Goal: Transaction & Acquisition: Purchase product/service

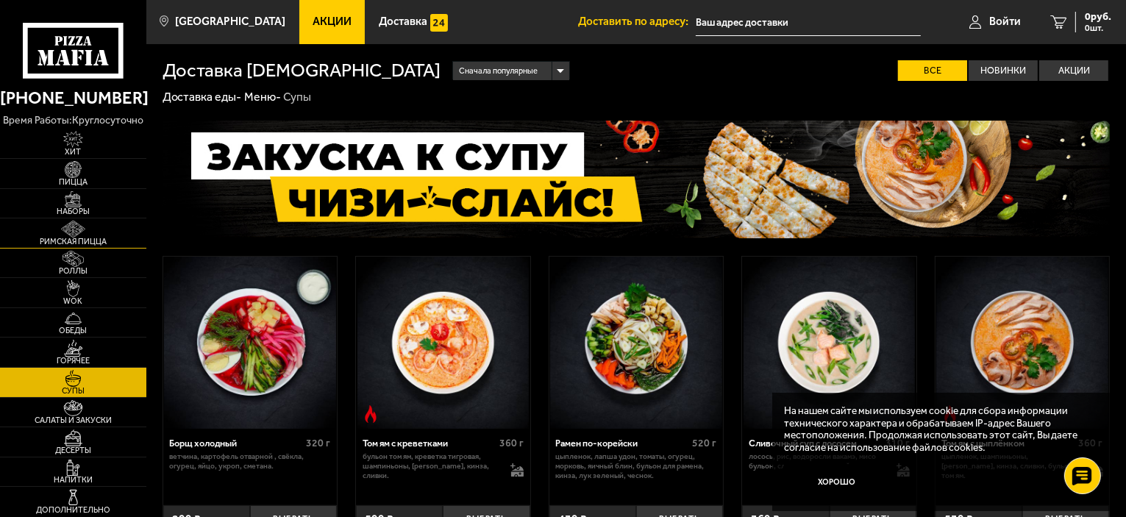
click at [71, 226] on img at bounding box center [73, 229] width 45 height 17
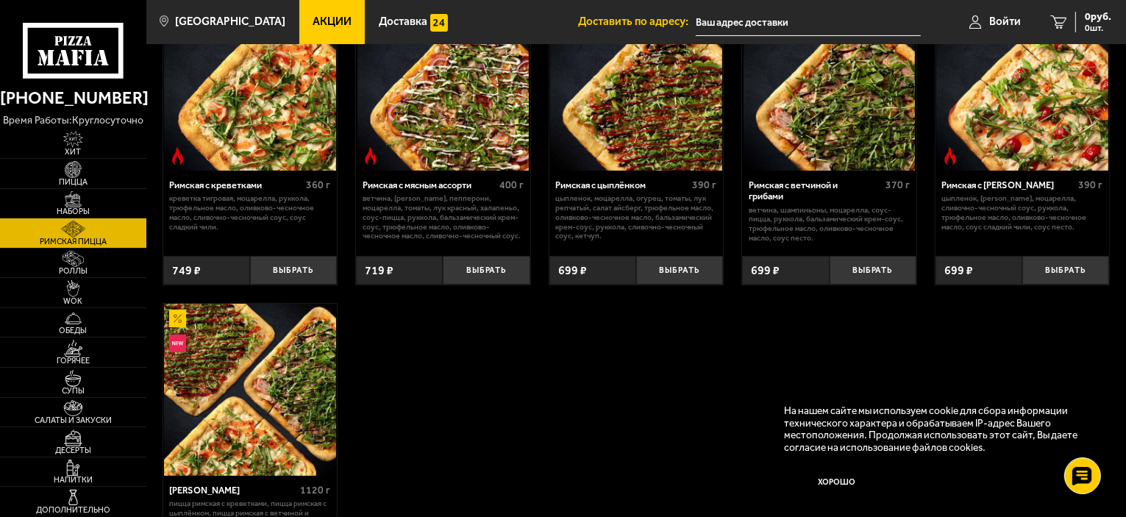
scroll to position [147, 0]
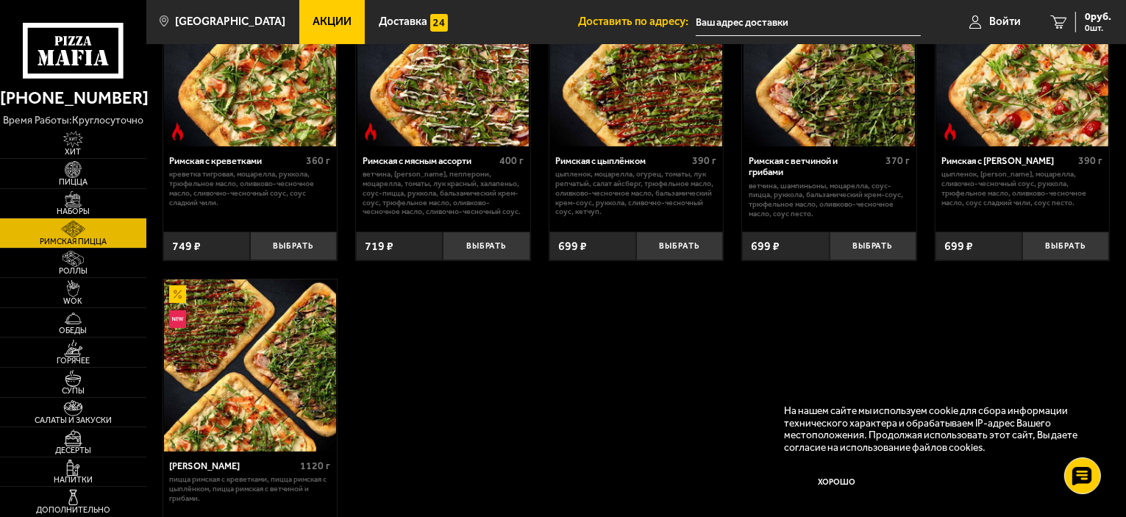
click at [421, 158] on div "Римская с мясным ассорти" at bounding box center [429, 160] width 133 height 11
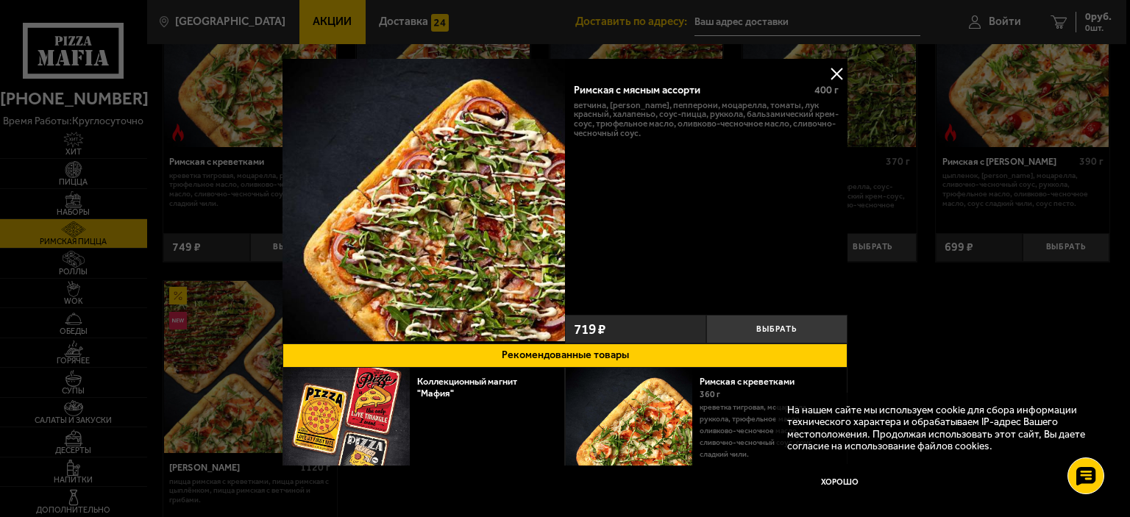
click at [910, 346] on div at bounding box center [565, 258] width 1130 height 517
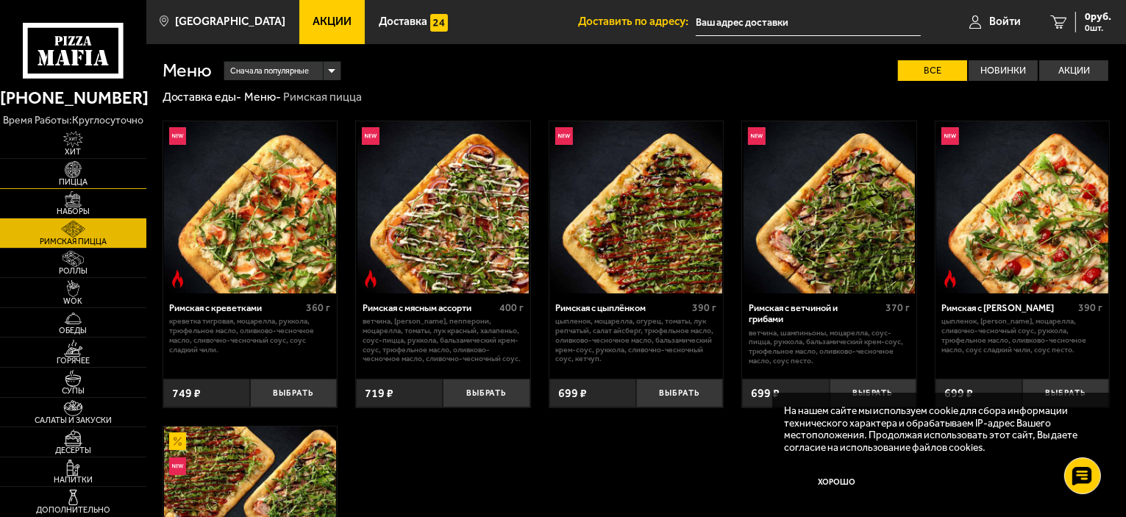
click at [76, 178] on span "Пицца" at bounding box center [73, 182] width 146 height 8
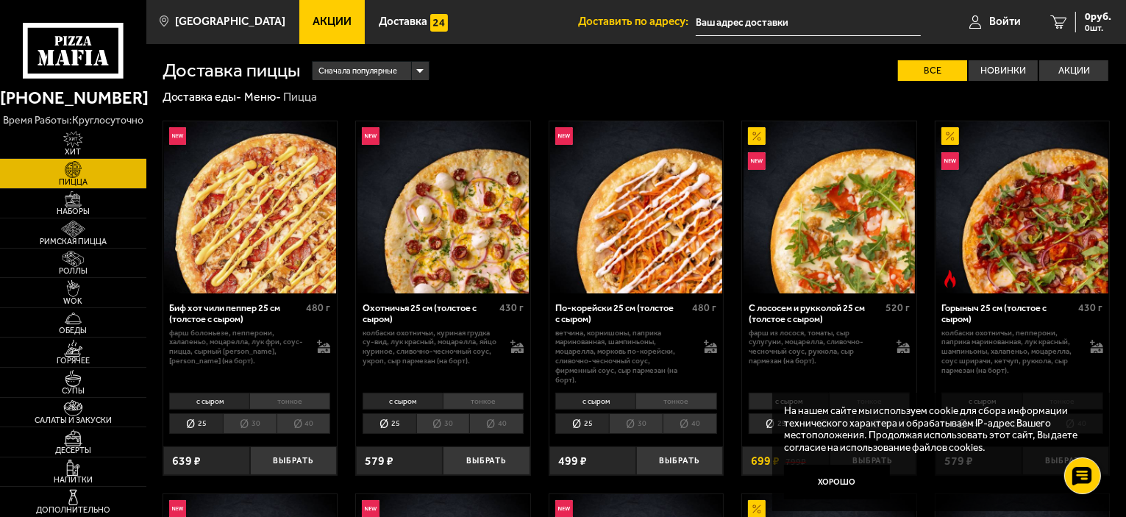
click at [269, 239] on img at bounding box center [250, 207] width 172 height 172
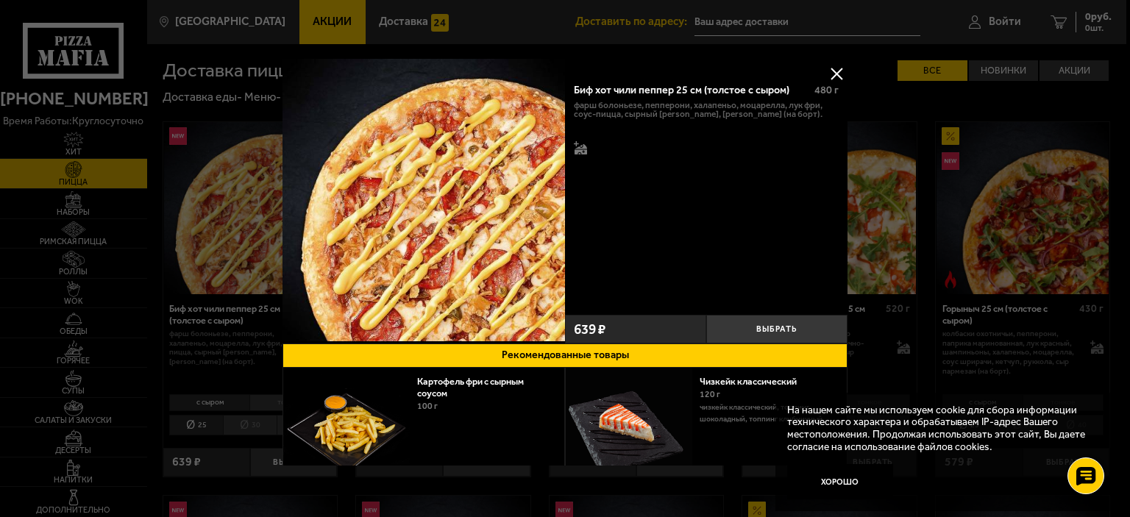
click at [835, 67] on button at bounding box center [836, 74] width 22 height 22
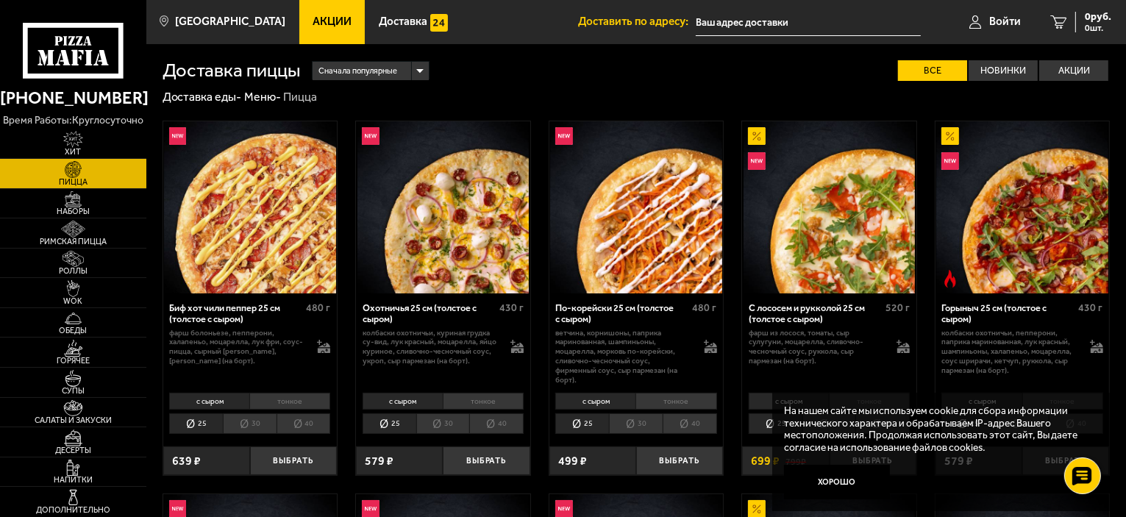
click at [624, 208] on img at bounding box center [636, 207] width 172 height 172
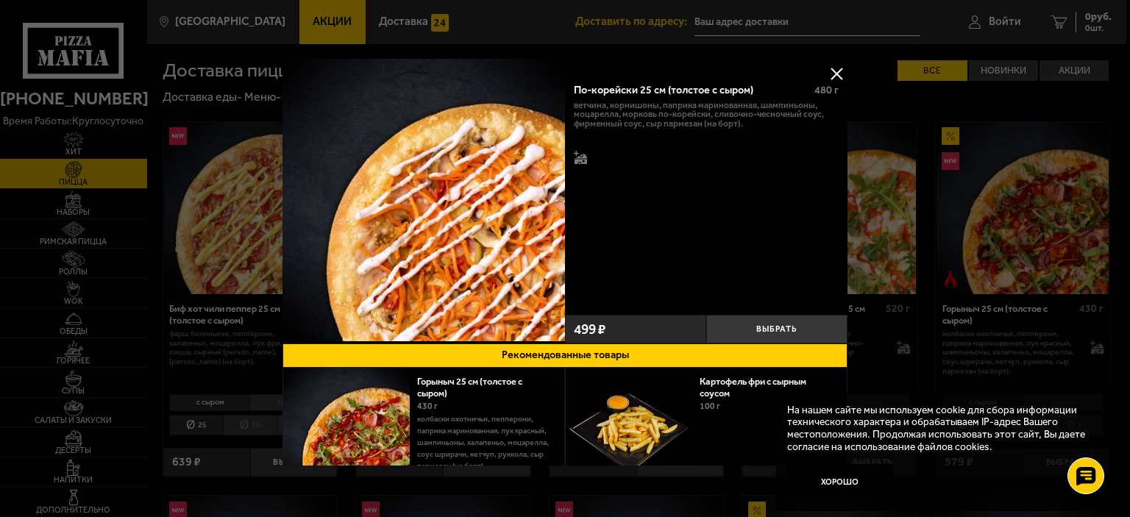
click at [832, 70] on button at bounding box center [836, 74] width 22 height 22
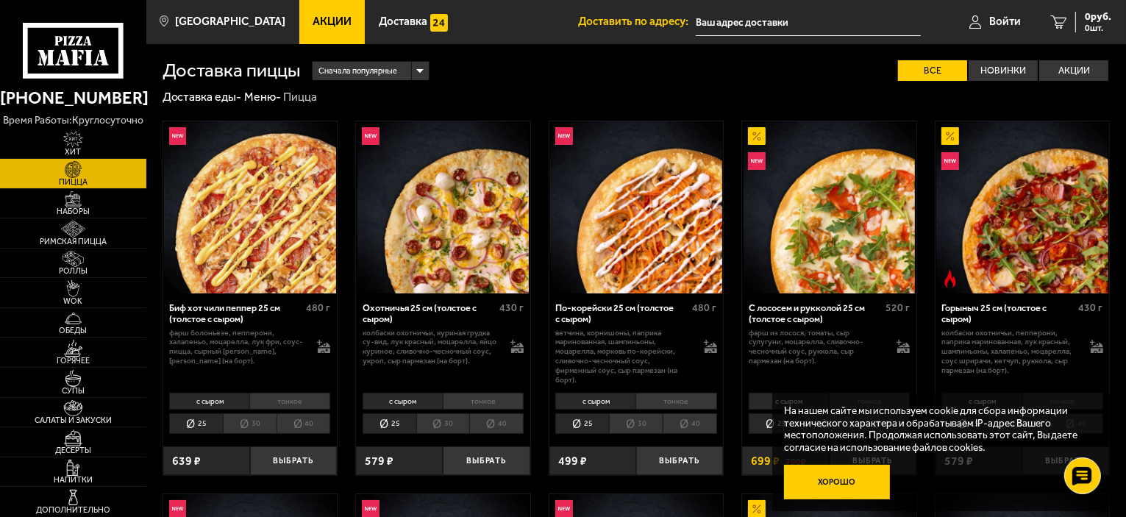
click at [849, 490] on button "Хорошо" at bounding box center [837, 482] width 106 height 35
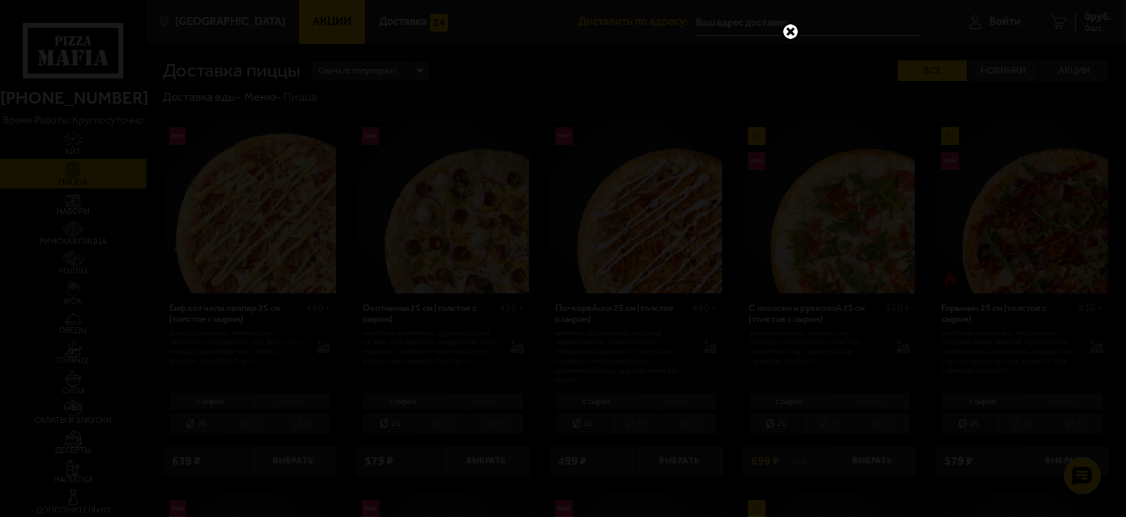
click at [791, 34] on link at bounding box center [790, 31] width 19 height 19
